Goal: Task Accomplishment & Management: Complete application form

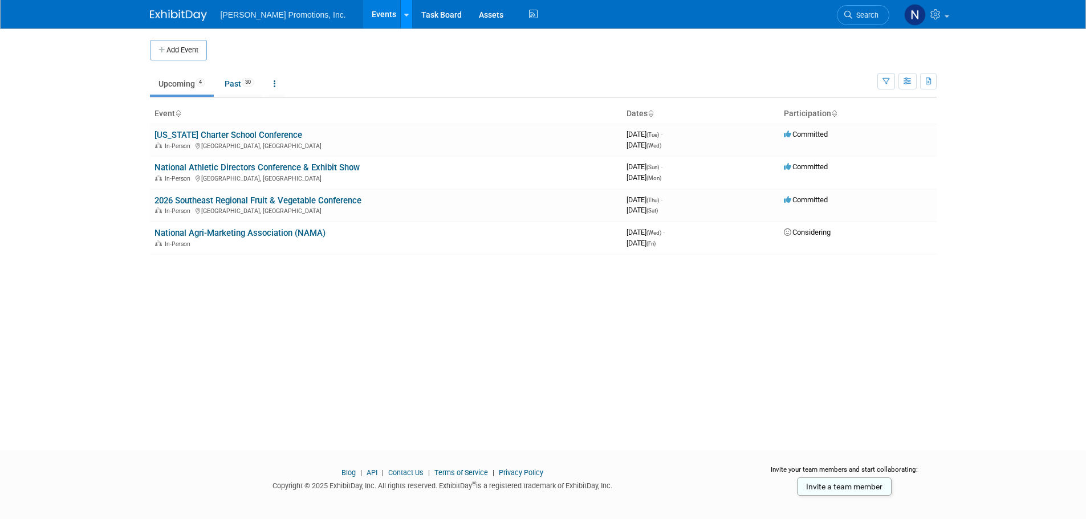
click at [404, 13] on icon at bounding box center [406, 14] width 5 height 7
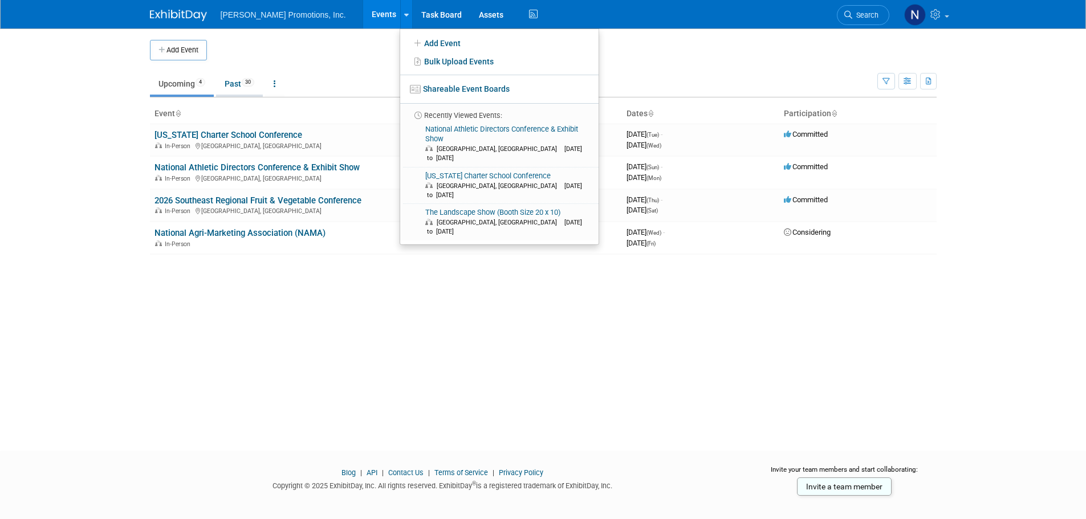
click at [240, 90] on link "Past 30" at bounding box center [239, 84] width 47 height 22
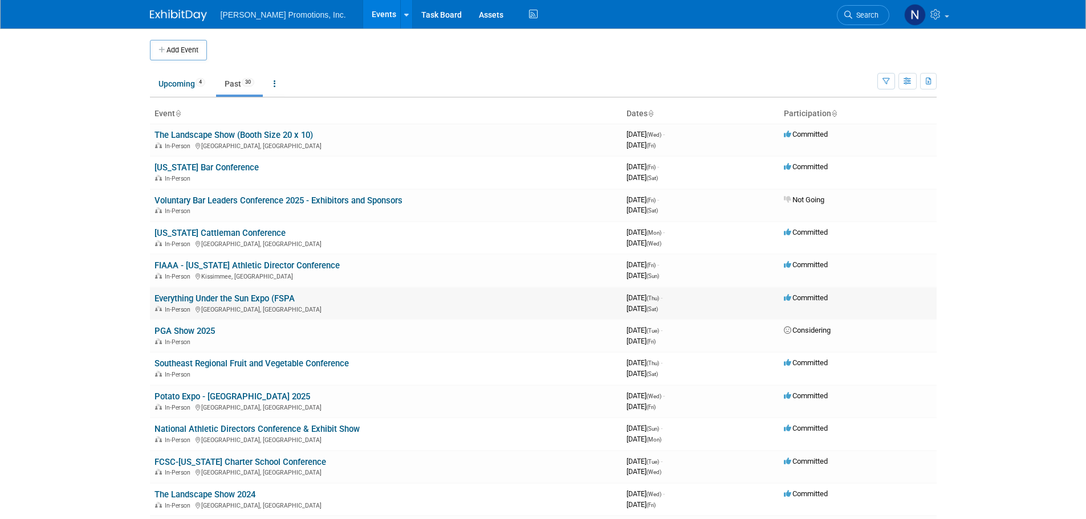
click at [207, 295] on link "Everything Under the Sun Expo (FSPA" at bounding box center [224, 298] width 140 height 10
click at [195, 54] on button "Add Event" at bounding box center [178, 50] width 57 height 21
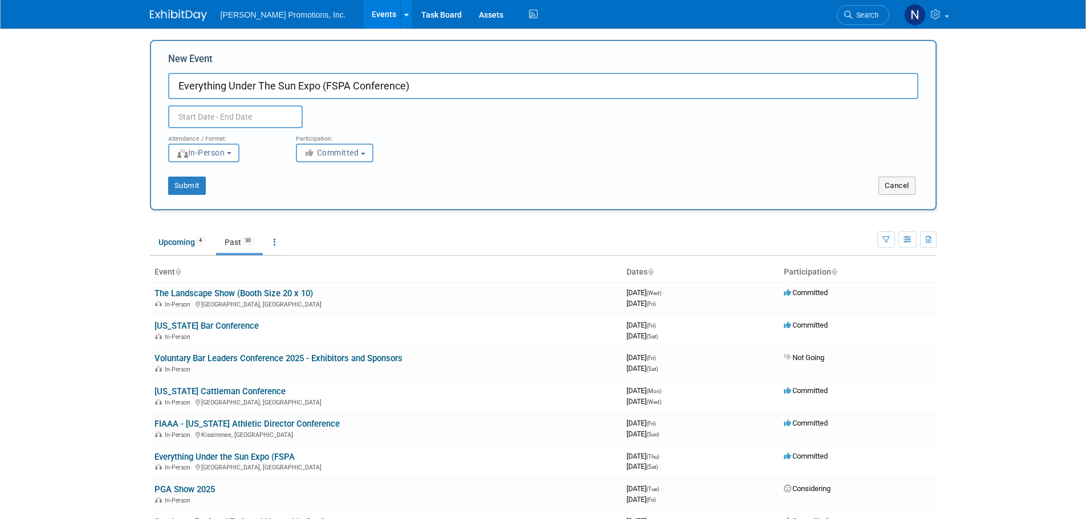
type input "Everything Under The Sun Expo (FSPA Conference)"
click at [235, 109] on input "text" at bounding box center [235, 116] width 134 height 23
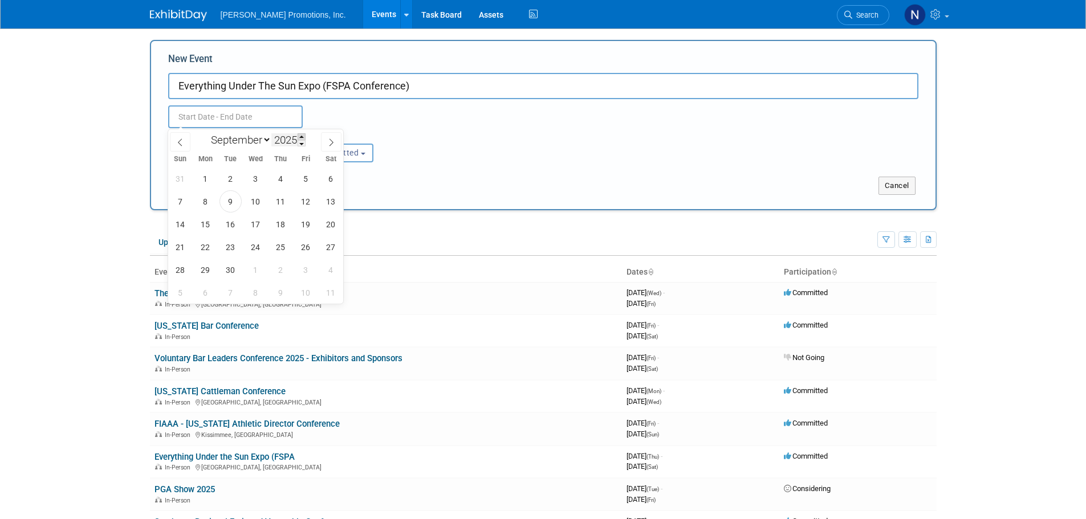
click at [301, 134] on span at bounding box center [301, 136] width 8 height 7
type input "2026"
click at [266, 138] on select "January February March April May June July August September October November De…" at bounding box center [239, 140] width 66 height 14
select select "2"
click at [206, 133] on select "January February March April May June July August September October November De…" at bounding box center [239, 140] width 66 height 14
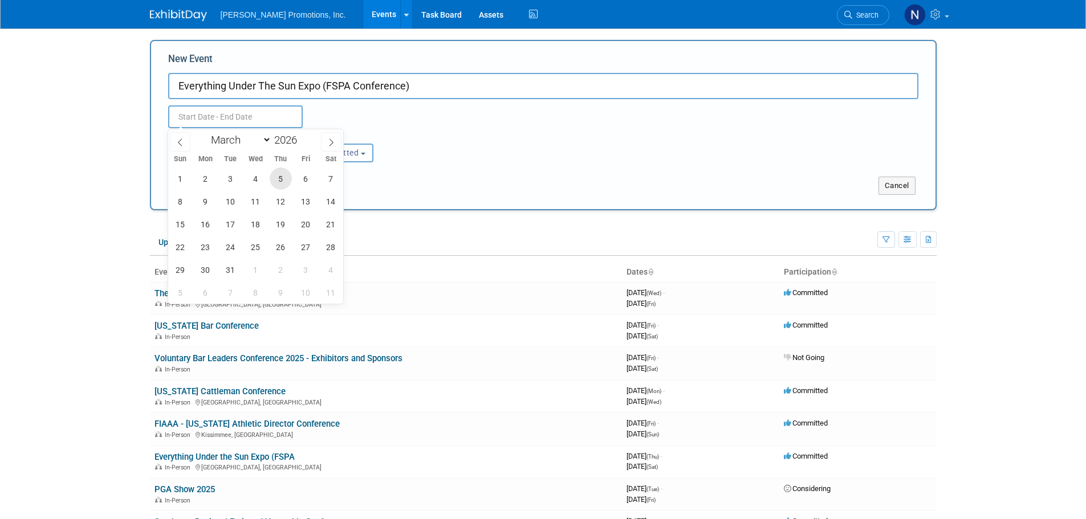
click at [286, 180] on span "5" at bounding box center [281, 179] width 22 height 22
click at [338, 178] on span "7" at bounding box center [331, 179] width 22 height 22
type input "Mar 5, 2026 to Mar 7, 2026"
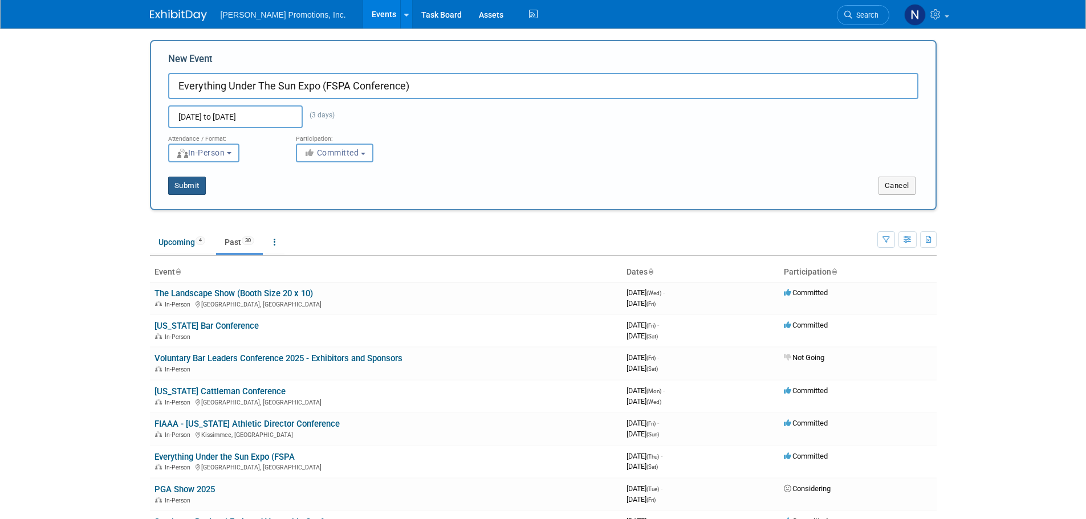
click at [191, 182] on button "Submit" at bounding box center [187, 186] width 38 height 18
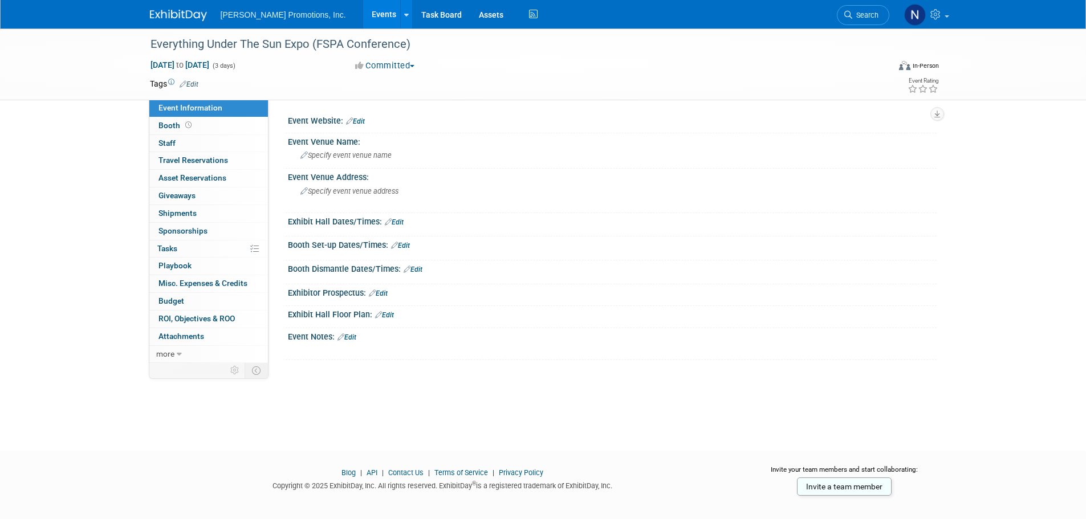
click at [358, 120] on link "Edit" at bounding box center [355, 121] width 19 height 8
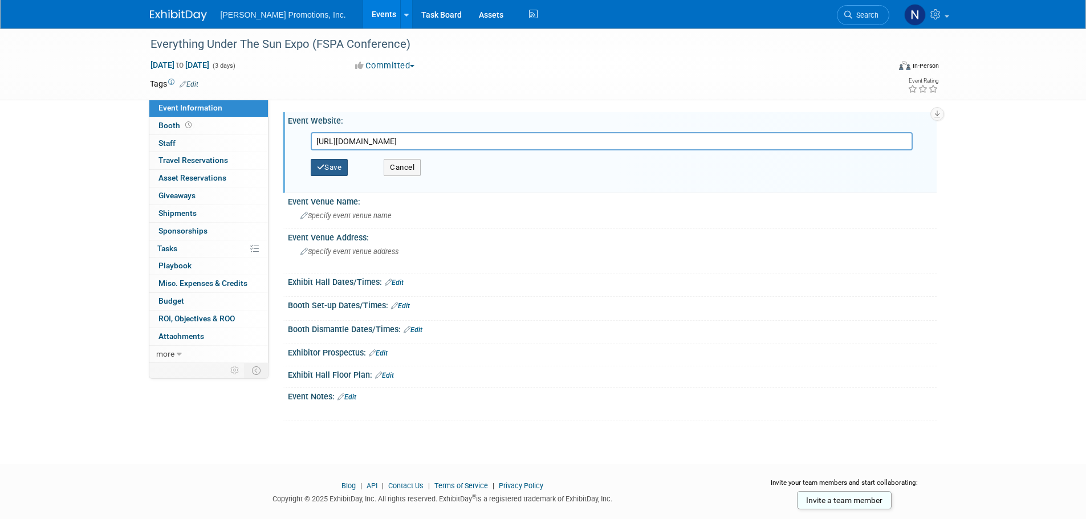
type input "https://fspa.com/pool-pros/everything-under-the-sun-expo/#exhibitor"
click at [337, 167] on button "Save" at bounding box center [330, 167] width 38 height 17
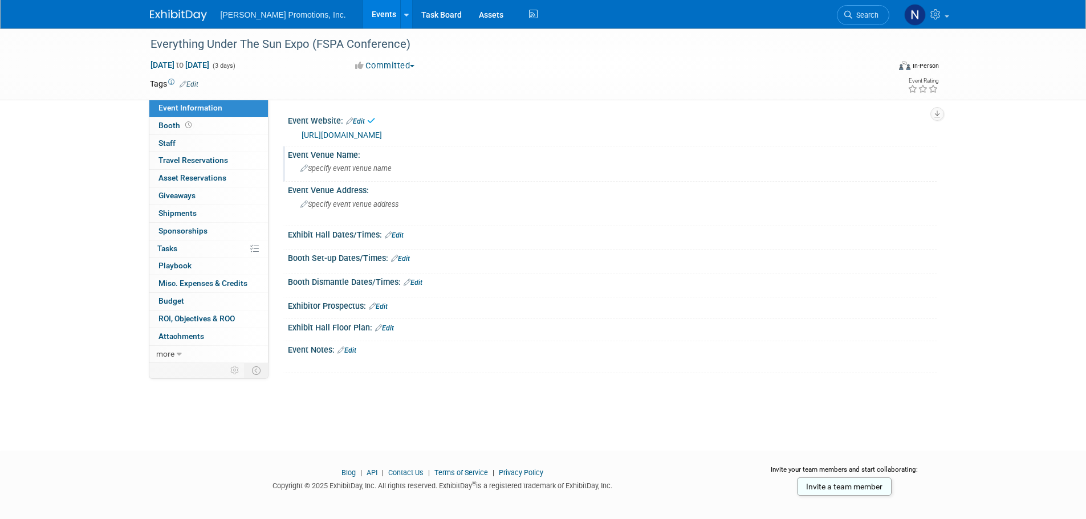
click at [372, 158] on div "Event Venue Name:" at bounding box center [612, 153] width 649 height 14
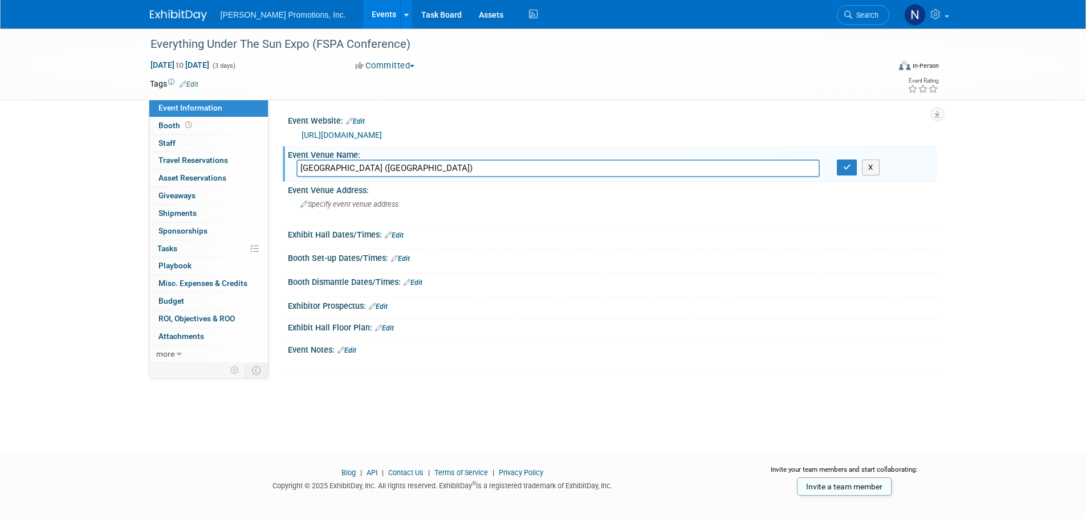
type input "Orange County Convetion Center (West Hall)"
click at [843, 167] on icon "button" at bounding box center [847, 167] width 8 height 7
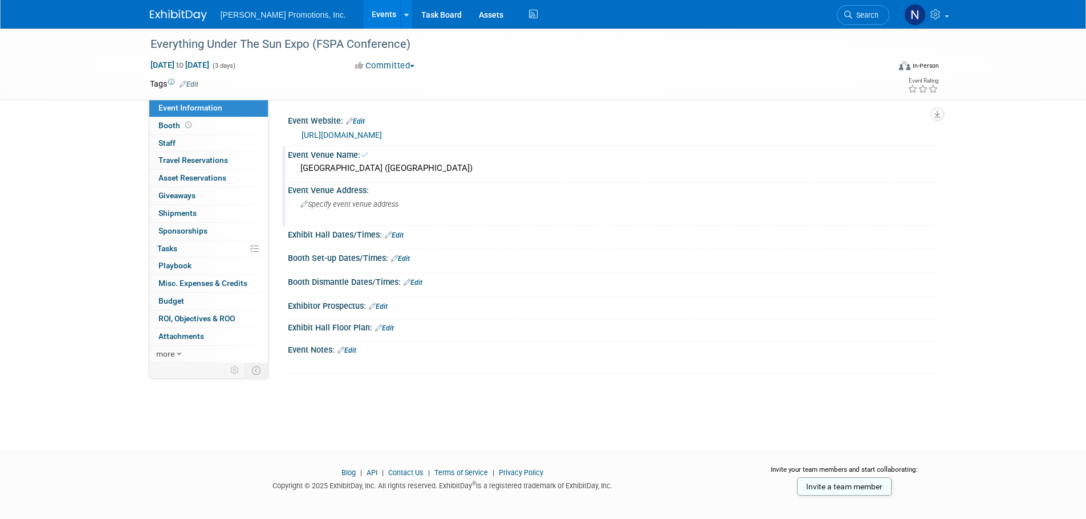
click at [369, 202] on span "Specify event venue address" at bounding box center [349, 204] width 98 height 9
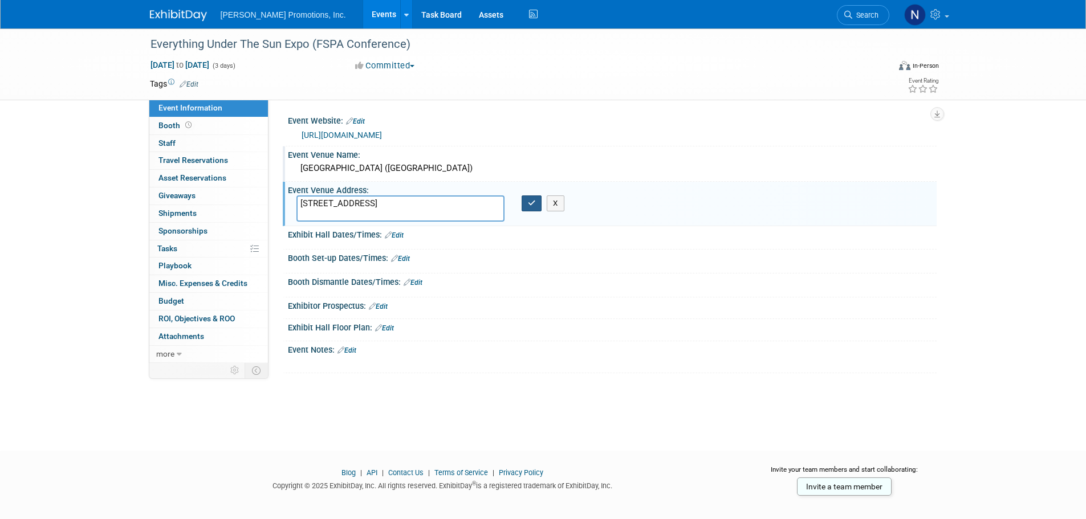
type textarea "9800 International Drive Orlando, FL"
click at [531, 203] on icon "button" at bounding box center [532, 202] width 8 height 7
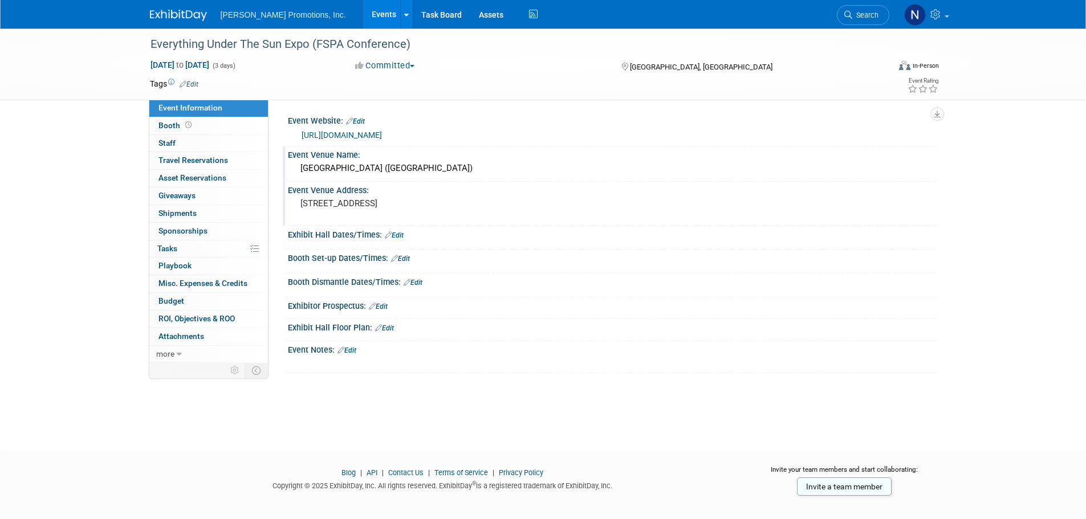
click at [400, 235] on link "Edit" at bounding box center [394, 235] width 19 height 8
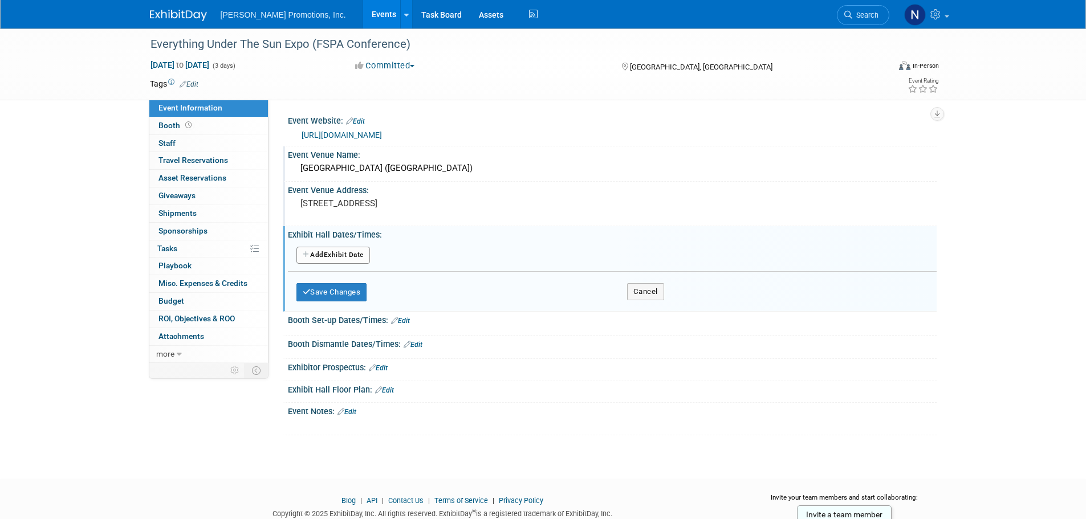
click at [329, 255] on button "Add Another Exhibit Date" at bounding box center [333, 255] width 74 height 17
select select "2"
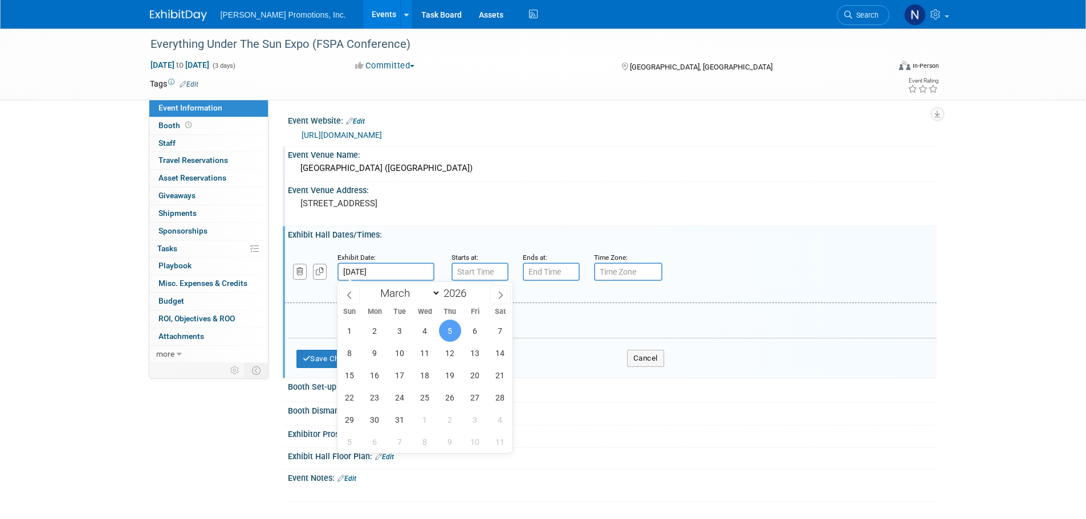
click at [403, 271] on input "Mar 5, 2026" at bounding box center [385, 272] width 97 height 18
click at [471, 332] on span "6" at bounding box center [475, 331] width 22 height 22
type input "Mar 6, 2026"
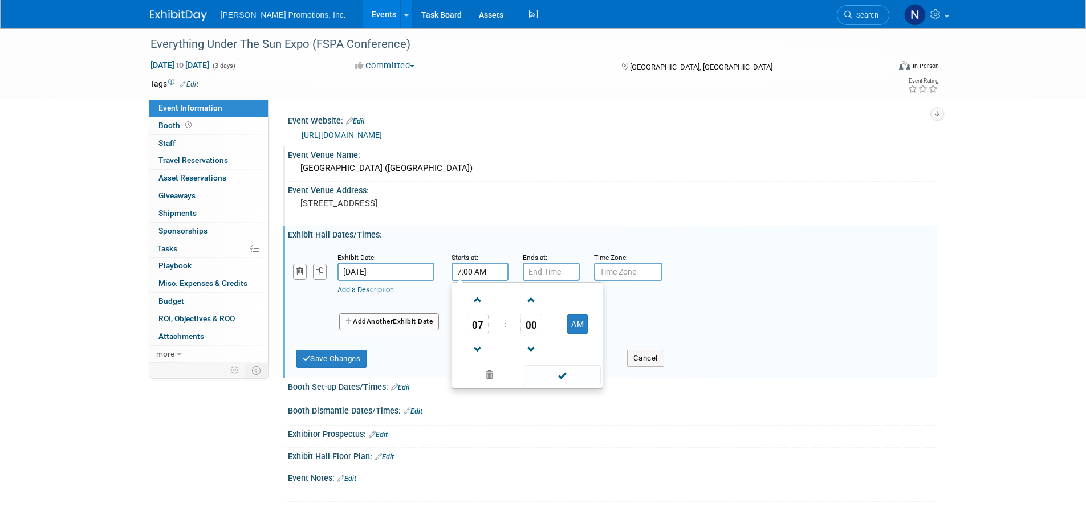
click at [477, 278] on input "7:00 AM" at bounding box center [479, 272] width 57 height 18
click at [475, 298] on span at bounding box center [478, 300] width 20 height 20
type input "10:00 AM"
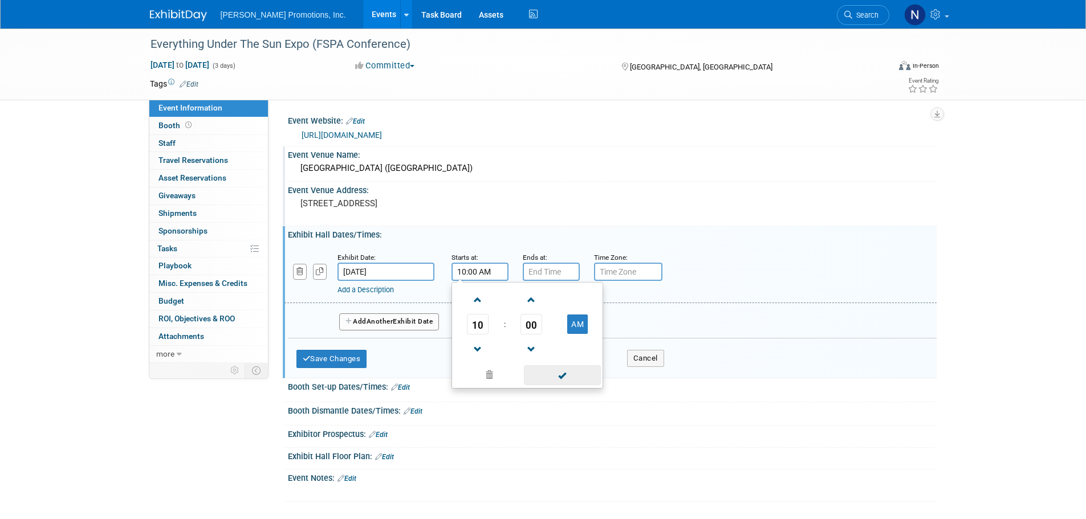
click at [547, 380] on span at bounding box center [562, 375] width 77 height 20
click at [549, 267] on input "7:00 PM" at bounding box center [551, 272] width 57 height 18
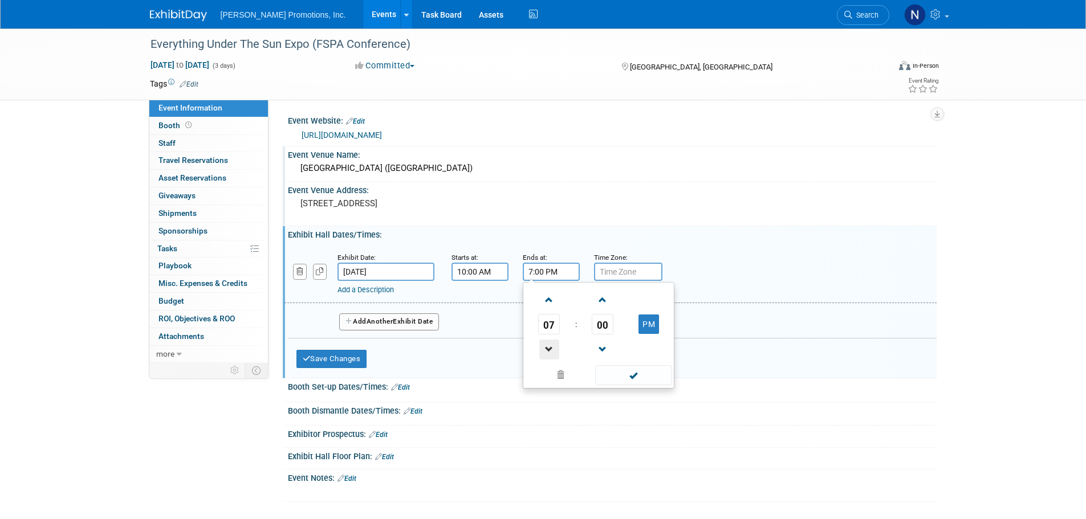
click at [551, 349] on span at bounding box center [549, 350] width 20 height 20
type input "5:00 PM"
click at [617, 376] on span at bounding box center [633, 375] width 77 height 20
click at [393, 319] on span "Another" at bounding box center [379, 321] width 27 height 8
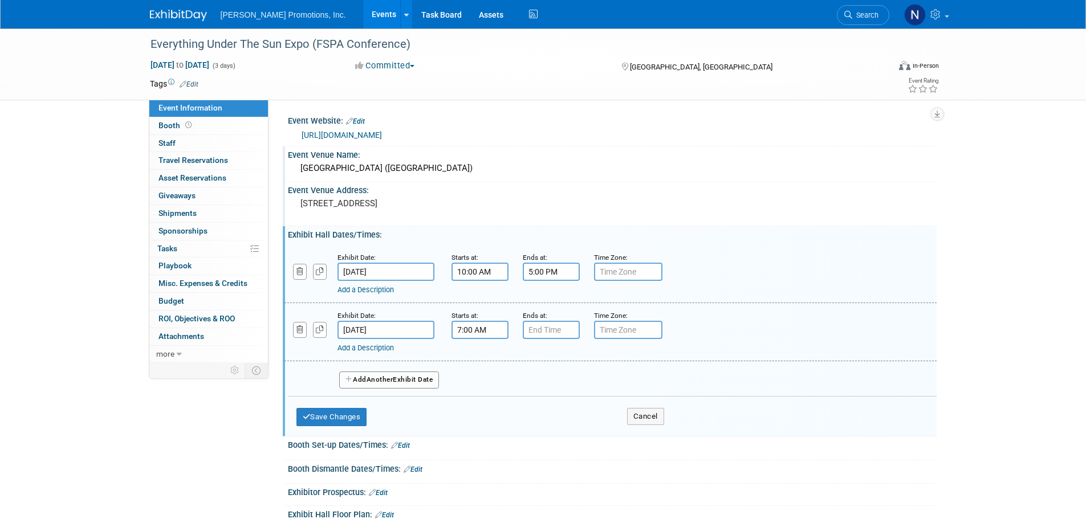
click at [492, 328] on input "7:00 AM" at bounding box center [479, 330] width 57 height 18
click at [484, 357] on span at bounding box center [478, 358] width 20 height 20
type input "10:00 AM"
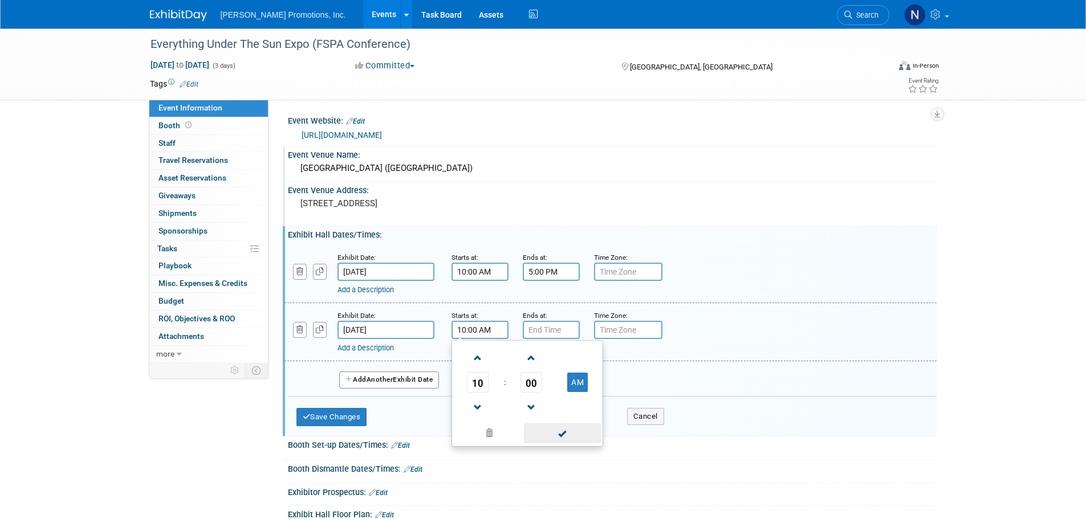
click at [565, 439] on span at bounding box center [562, 433] width 77 height 20
click at [544, 340] on div "Add a Description Description:" at bounding box center [580, 346] width 487 height 14
click at [544, 333] on input "7:00 PM" at bounding box center [551, 330] width 57 height 18
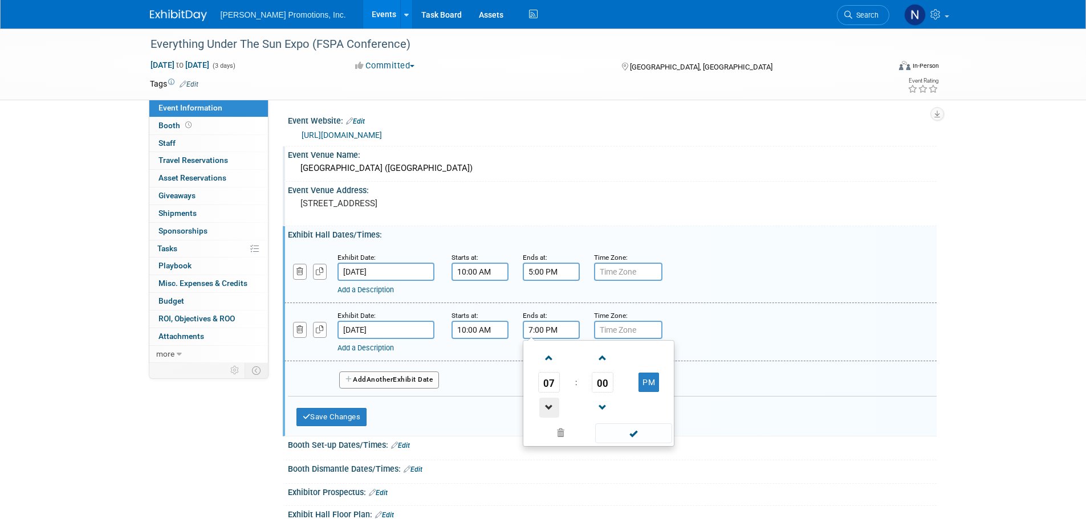
click at [549, 402] on span at bounding box center [549, 408] width 20 height 20
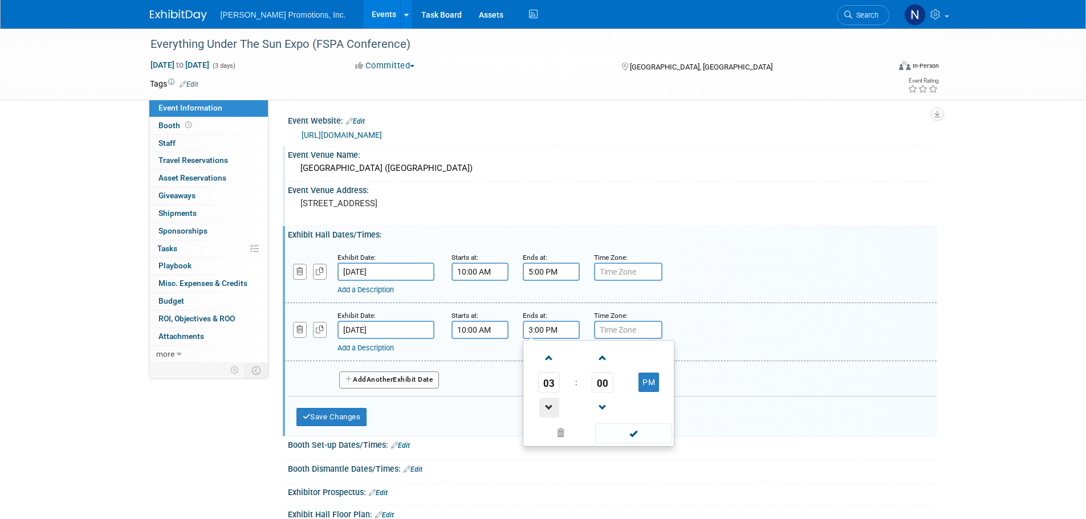
type input "2:00 PM"
click at [635, 440] on span at bounding box center [633, 433] width 77 height 20
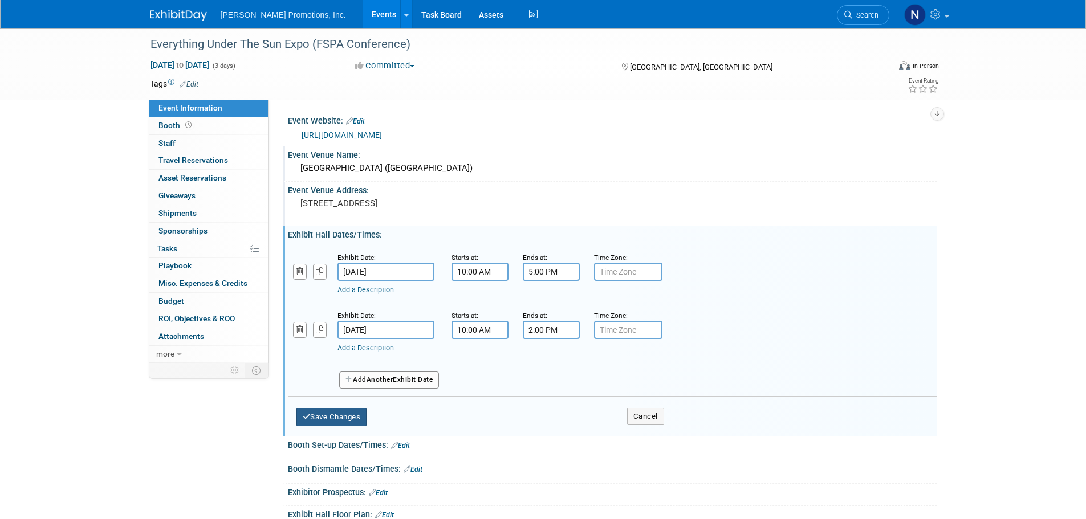
click at [348, 414] on button "Save Changes" at bounding box center [331, 417] width 71 height 18
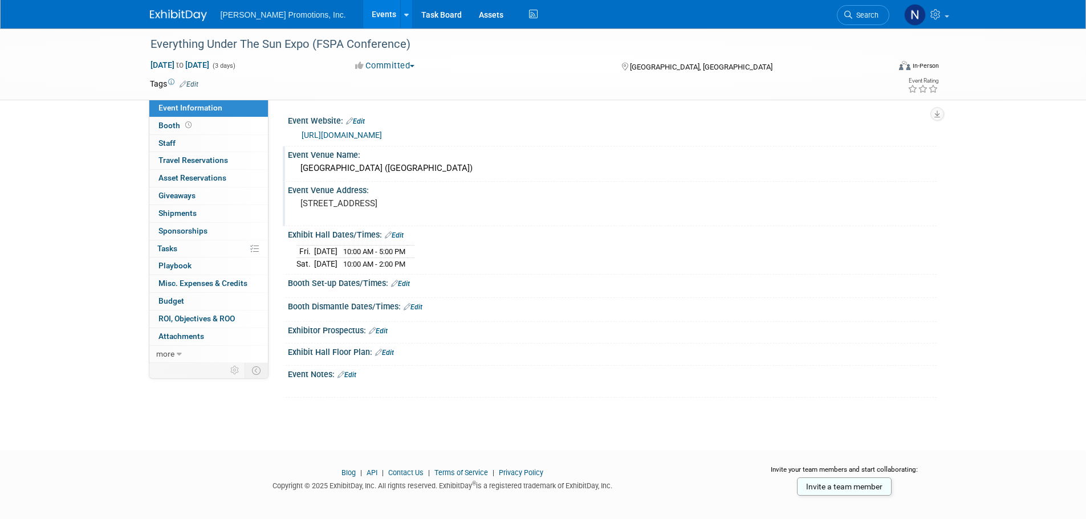
click at [407, 281] on link "Edit" at bounding box center [400, 284] width 19 height 8
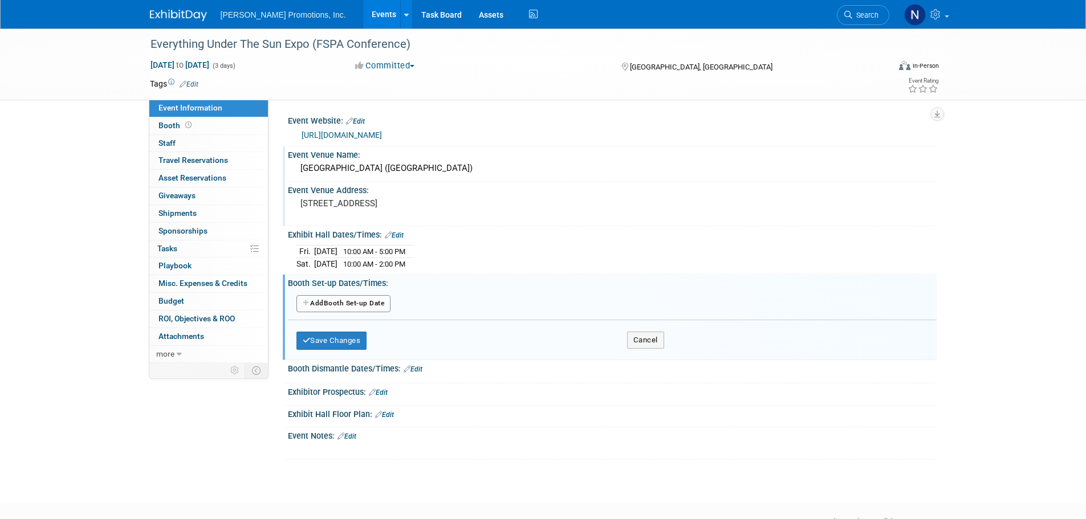
click at [361, 298] on button "Add Another Booth Set-up Date" at bounding box center [343, 303] width 95 height 17
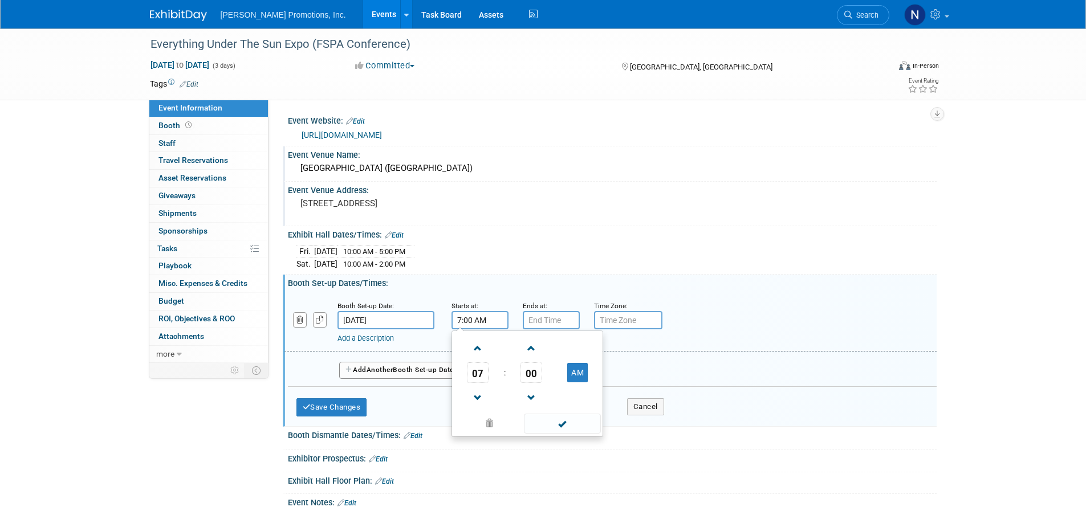
click at [474, 319] on input "7:00 AM" at bounding box center [479, 320] width 57 height 18
click at [476, 342] on span at bounding box center [478, 349] width 20 height 20
type input "9:00 AM"
click at [559, 422] on span at bounding box center [562, 424] width 77 height 20
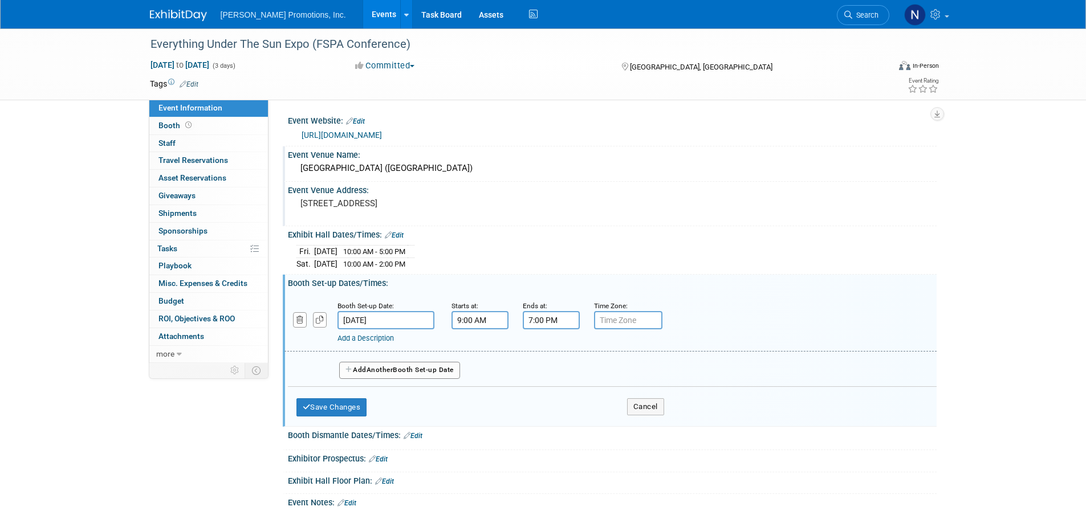
click at [545, 324] on input "7:00 PM" at bounding box center [551, 320] width 57 height 18
click at [541, 394] on span at bounding box center [549, 398] width 20 height 20
type input "5:00 PM"
click at [650, 418] on span at bounding box center [633, 424] width 77 height 20
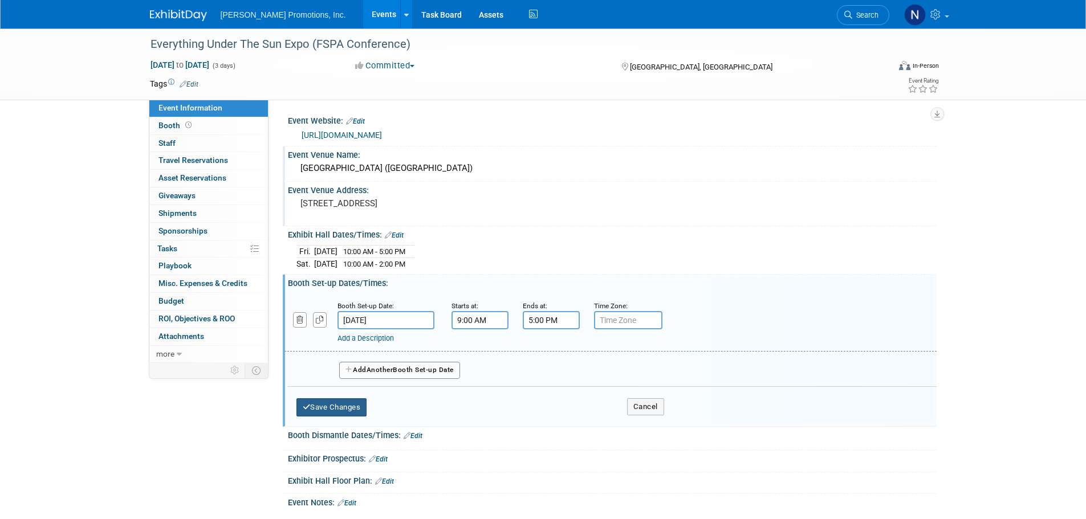
click at [343, 410] on button "Save Changes" at bounding box center [331, 407] width 71 height 18
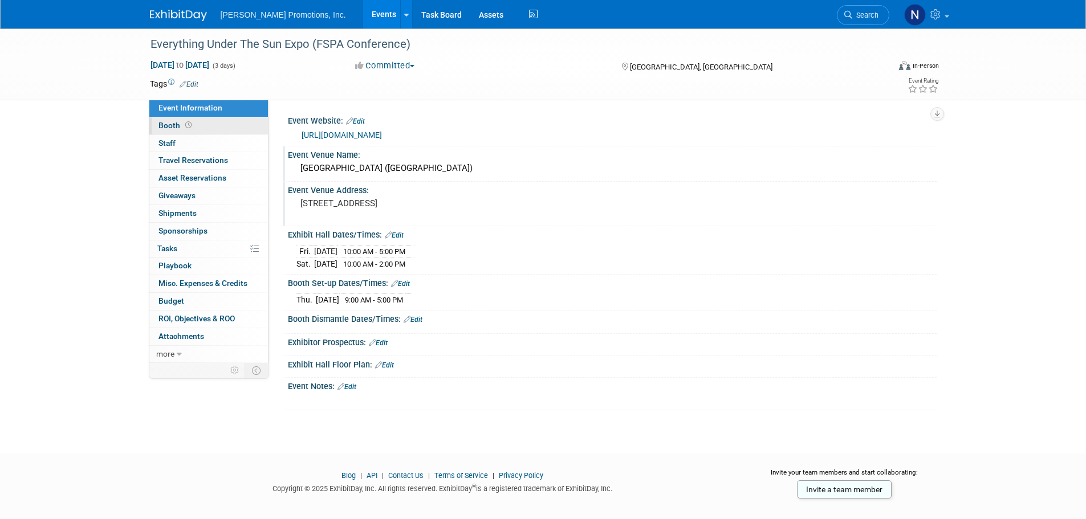
click at [160, 125] on span "Booth" at bounding box center [175, 125] width 35 height 9
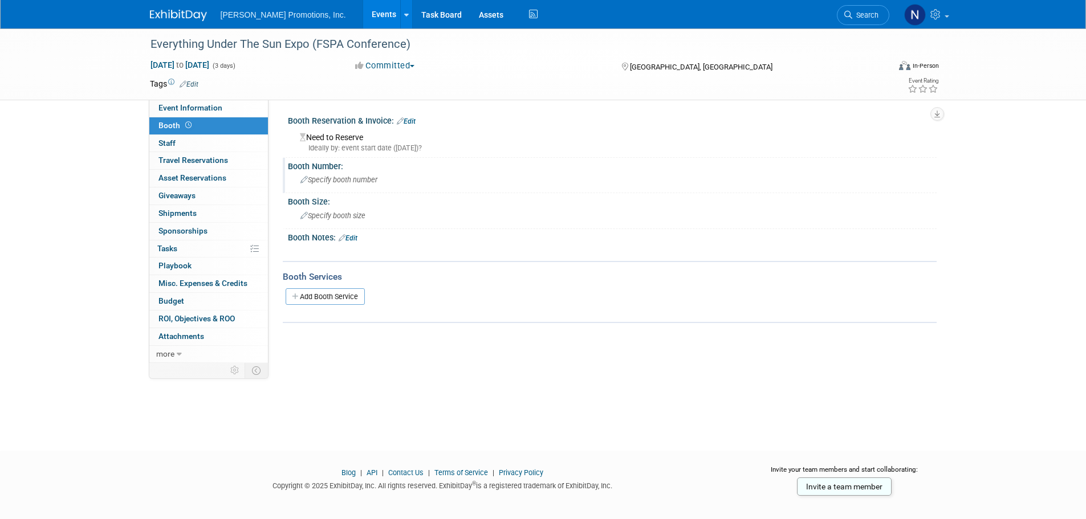
click at [387, 188] on div "Specify booth number" at bounding box center [611, 180] width 631 height 18
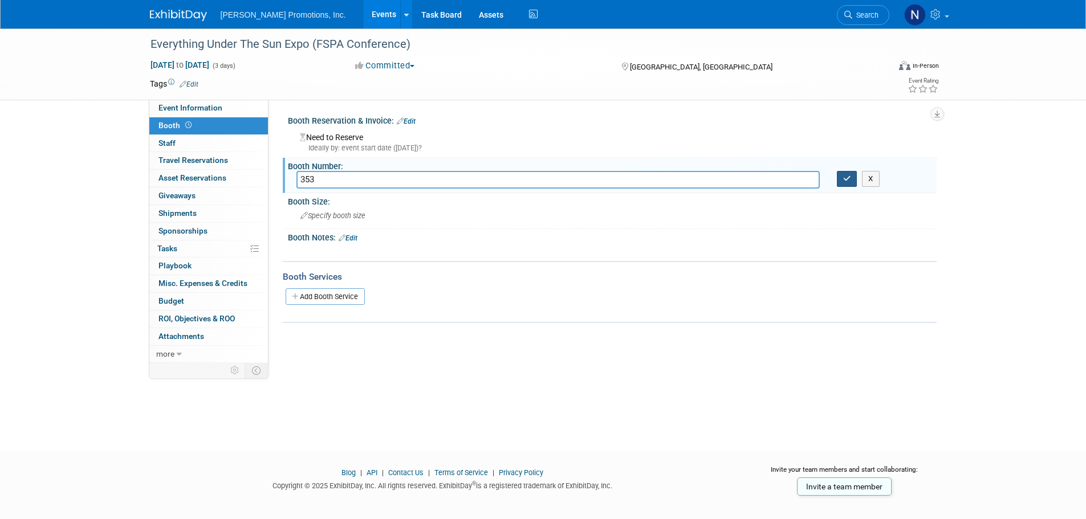
type input "353"
click at [842, 175] on button "button" at bounding box center [847, 179] width 21 height 16
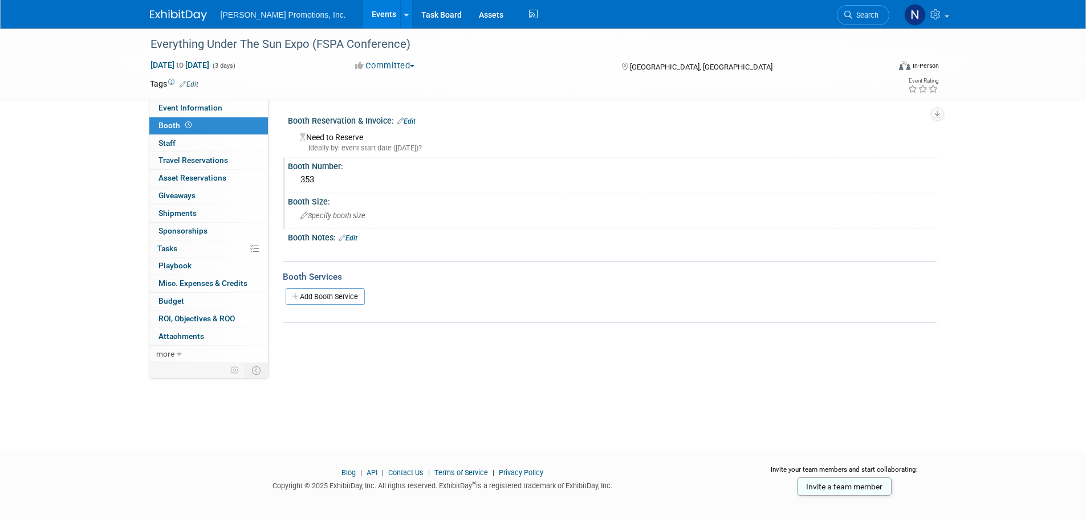
click at [356, 211] on div "Specify booth size" at bounding box center [611, 216] width 631 height 18
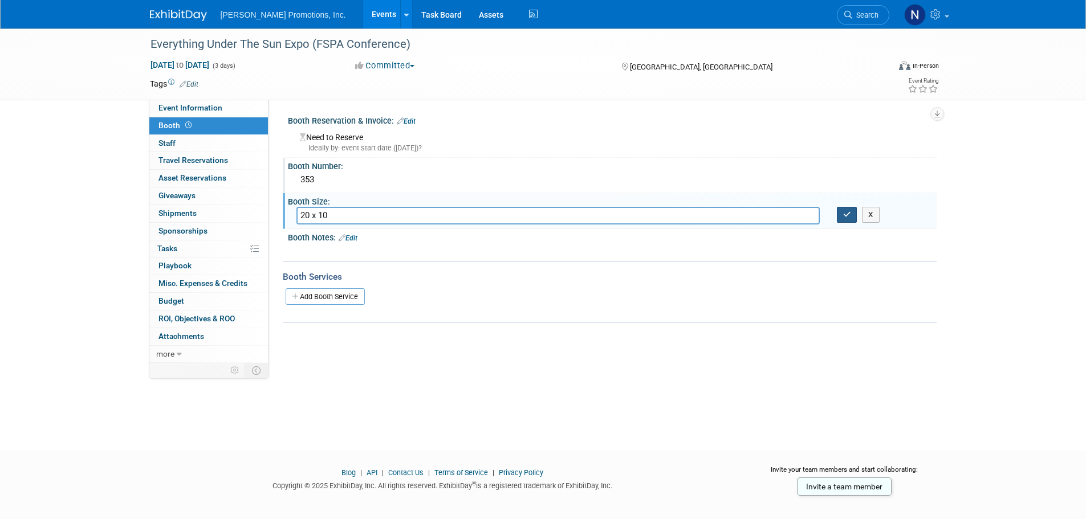
type input "20 x 10"
drag, startPoint x: 846, startPoint y: 218, endPoint x: 822, endPoint y: 219, distance: 24.0
click at [845, 218] on icon "button" at bounding box center [847, 214] width 8 height 7
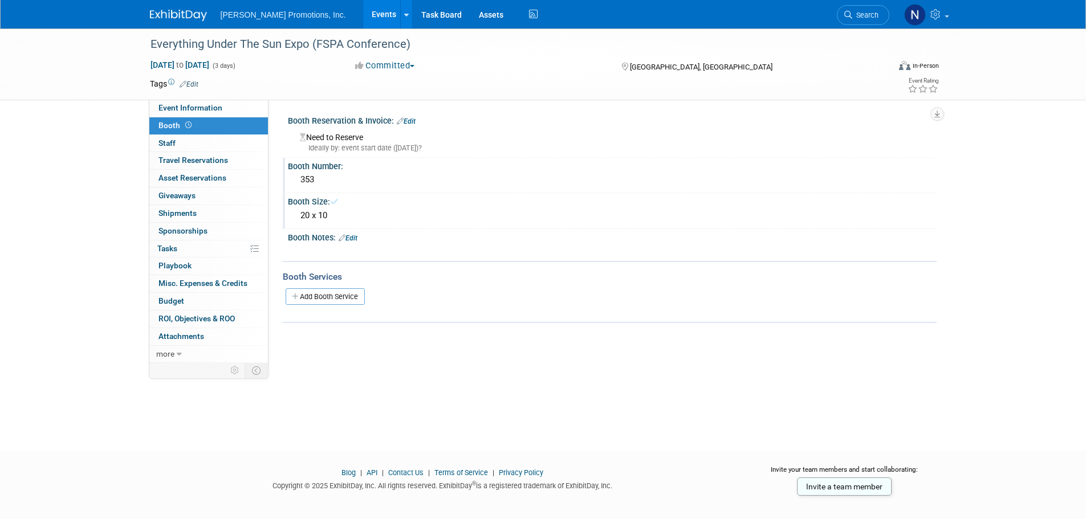
click at [354, 235] on link "Edit" at bounding box center [348, 238] width 19 height 8
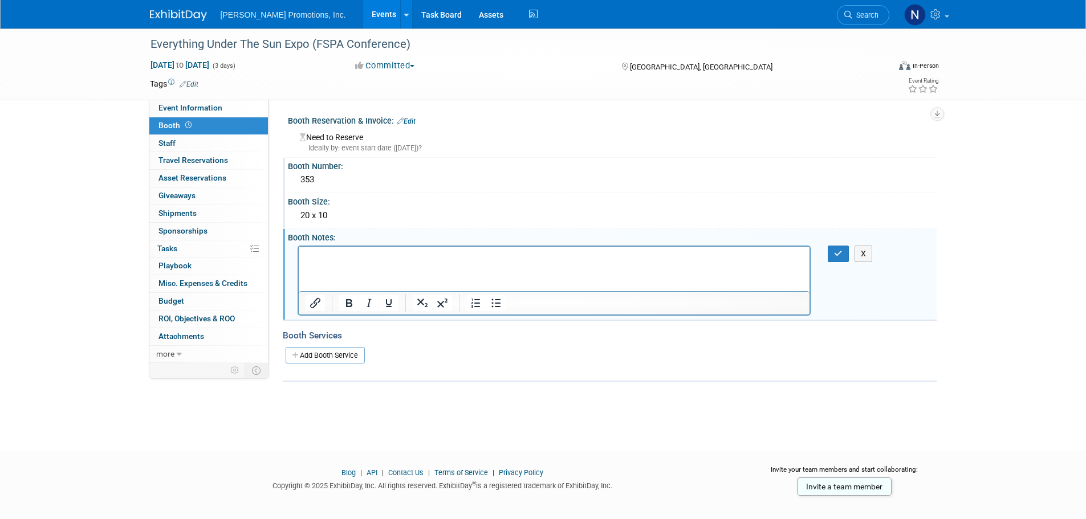
paste body "Rich Text Area. Press ALT-0 for help."
click at [838, 257] on icon "button" at bounding box center [838, 254] width 9 height 8
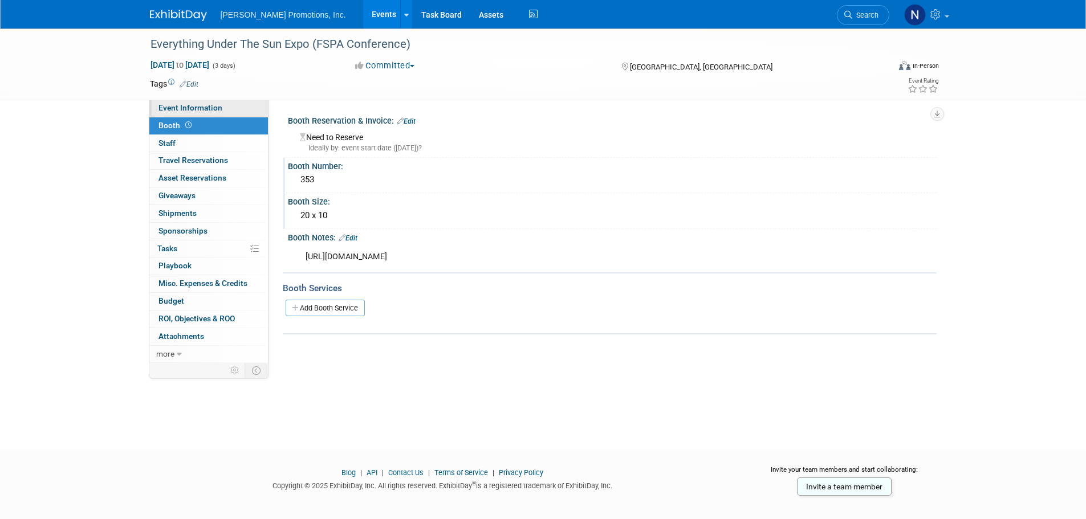
click at [182, 109] on span "Event Information" at bounding box center [190, 107] width 64 height 9
